Goal: Information Seeking & Learning: Find specific fact

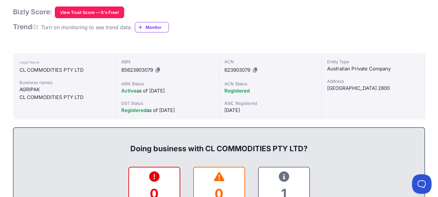
scroll to position [97, 0]
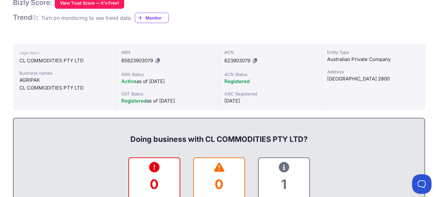
drag, startPoint x: 19, startPoint y: 60, endPoint x: 100, endPoint y: 56, distance: 80.9
click at [93, 56] on div "Legal Name CL COMMODITIES PTY LTD Business names AGRIPAK CL COMMODITIES PTY LTD" at bounding box center [64, 77] width 103 height 66
drag, startPoint x: 118, startPoint y: 60, endPoint x: 156, endPoint y: 60, distance: 38.0
click at [156, 60] on div "ABN 85623903079 ABN Status Active as of [DATE] GST Status Registered as of [DAT…" at bounding box center [167, 77] width 103 height 66
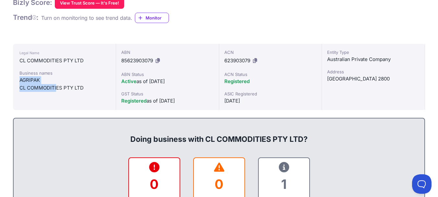
drag, startPoint x: 18, startPoint y: 80, endPoint x: 56, endPoint y: 86, distance: 38.6
click at [56, 86] on div "Legal Name CL COMMODITIES PTY LTD Business names AGRIPAK CL COMMODITIES PTY LTD" at bounding box center [64, 77] width 103 height 66
click at [101, 78] on div "AGRIPAK" at bounding box center [64, 80] width 90 height 8
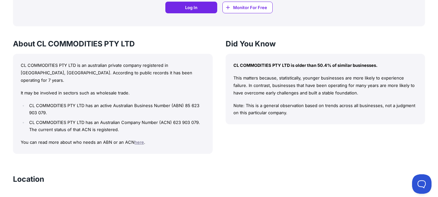
scroll to position [487, 0]
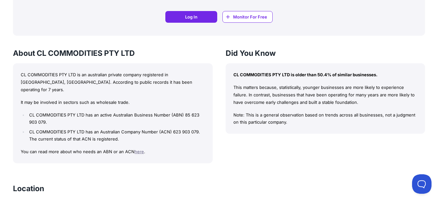
drag, startPoint x: 236, startPoint y: 88, endPoint x: 309, endPoint y: 110, distance: 77.0
click at [355, 122] on div "CL COMMODITIES PTY LTD is older than 50.4% of similar businesses. This matters …" at bounding box center [326, 98] width 200 height 70
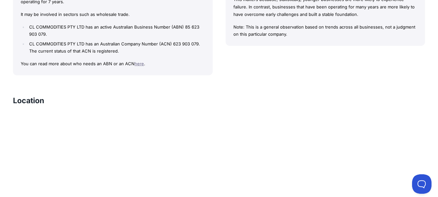
scroll to position [584, 0]
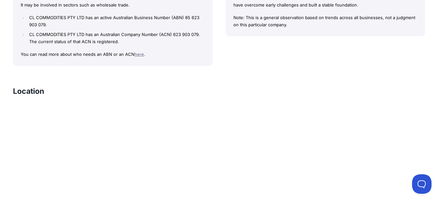
click at [245, 57] on div "Did You Know CL COMMODITIES PTY LTD is older than 50.4% of similar businesses. …" at bounding box center [326, 8] width 200 height 115
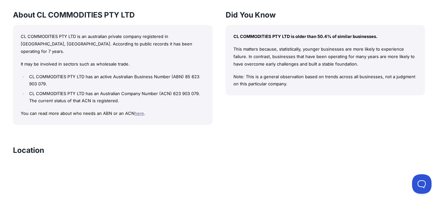
scroll to position [487, 0]
